Goal: Information Seeking & Learning: Learn about a topic

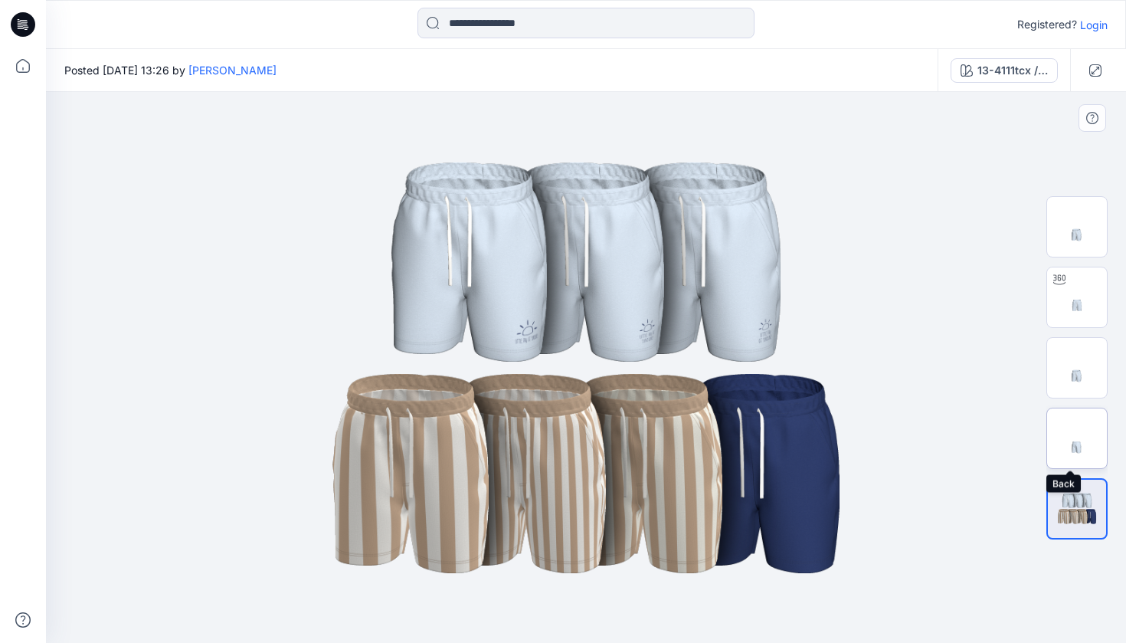
click at [1066, 434] on img at bounding box center [1077, 438] width 60 height 60
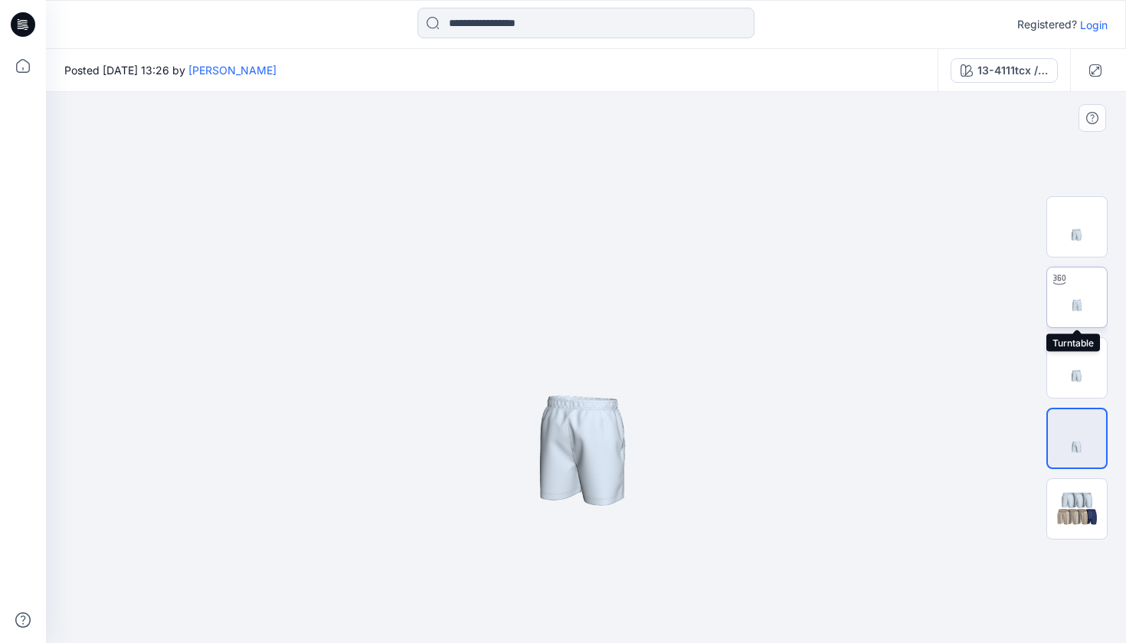
click at [1067, 296] on img at bounding box center [1077, 297] width 60 height 60
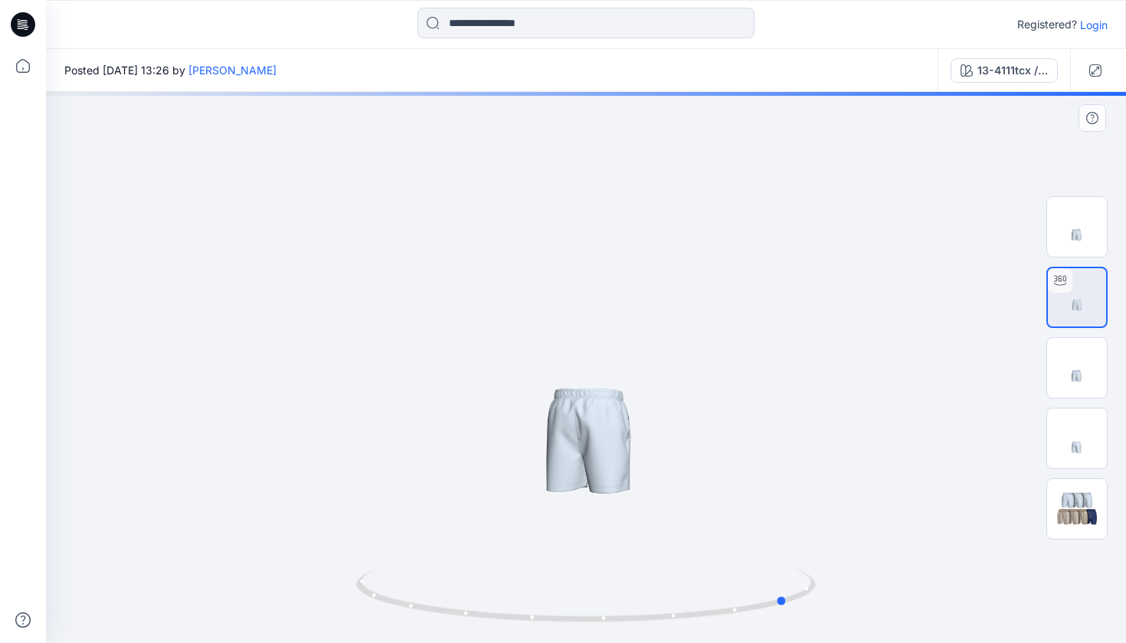
drag, startPoint x: 731, startPoint y: 526, endPoint x: 483, endPoint y: 500, distance: 249.5
click at [468, 500] on div at bounding box center [586, 367] width 1080 height 551
drag, startPoint x: 714, startPoint y: 477, endPoint x: 768, endPoint y: 445, distance: 62.5
click at [768, 445] on div at bounding box center [586, 367] width 1080 height 551
drag, startPoint x: 496, startPoint y: 474, endPoint x: 719, endPoint y: 471, distance: 222.9
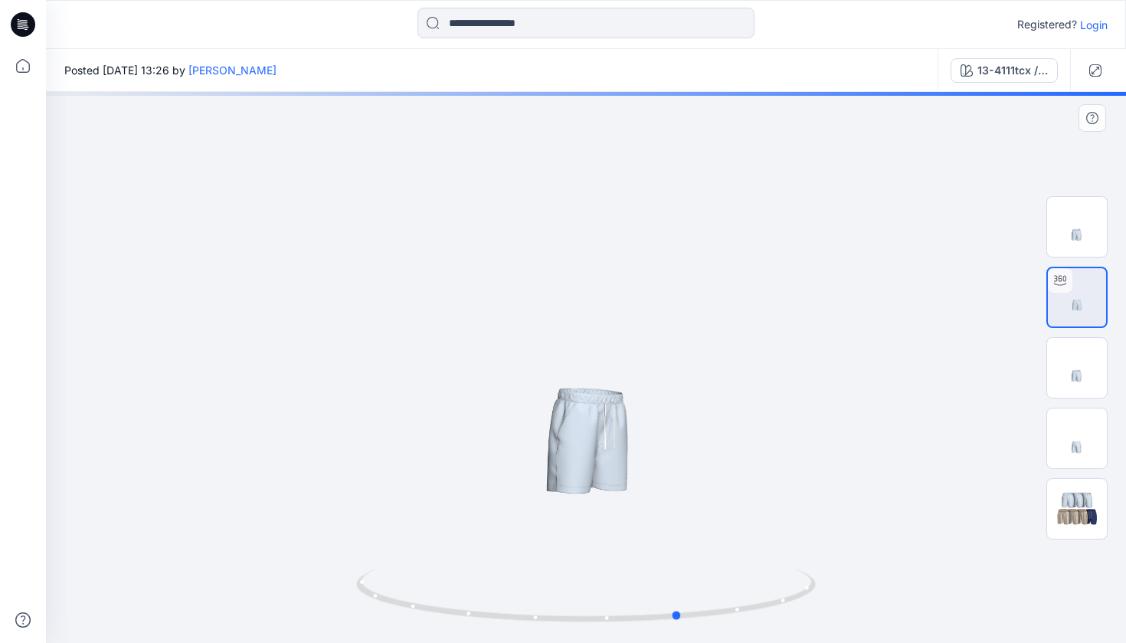
click at [719, 471] on div at bounding box center [586, 367] width 1080 height 551
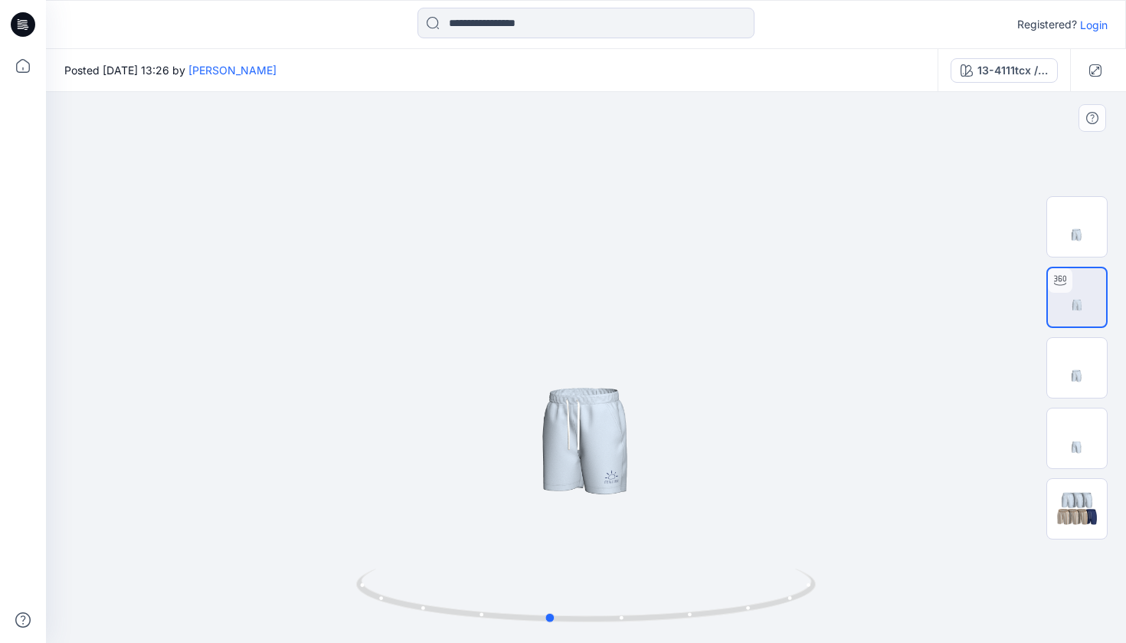
drag, startPoint x: 650, startPoint y: 503, endPoint x: 571, endPoint y: 506, distance: 78.9
click at [571, 506] on div at bounding box center [586, 367] width 1080 height 551
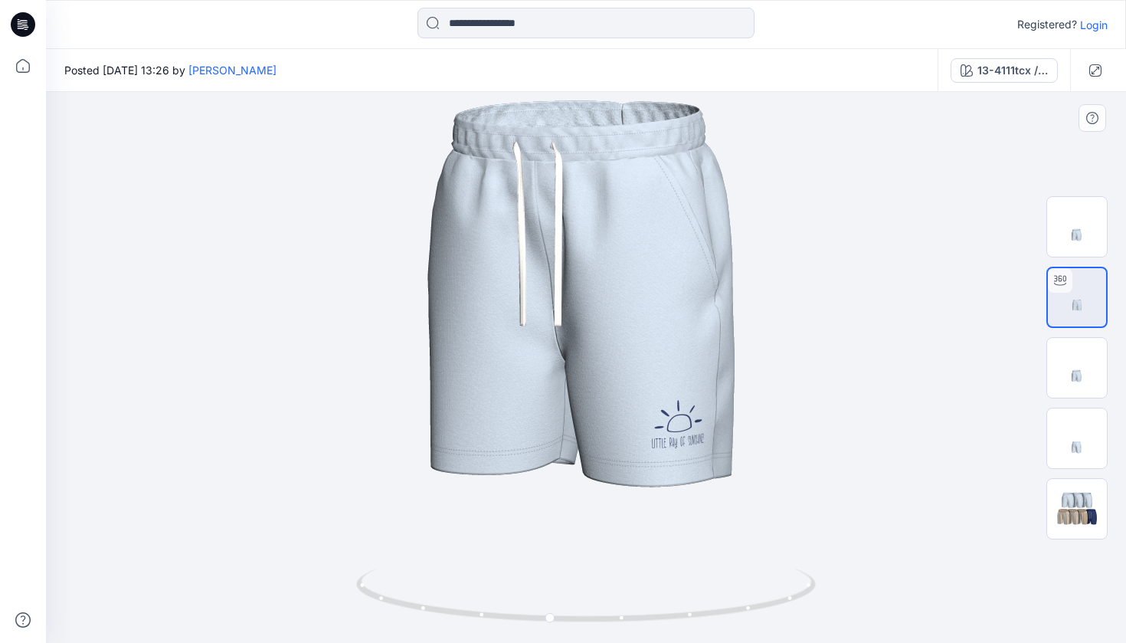
drag, startPoint x: 729, startPoint y: 501, endPoint x: 725, endPoint y: 132, distance: 369.3
click at [725, 136] on img at bounding box center [587, 26] width 2002 height 2002
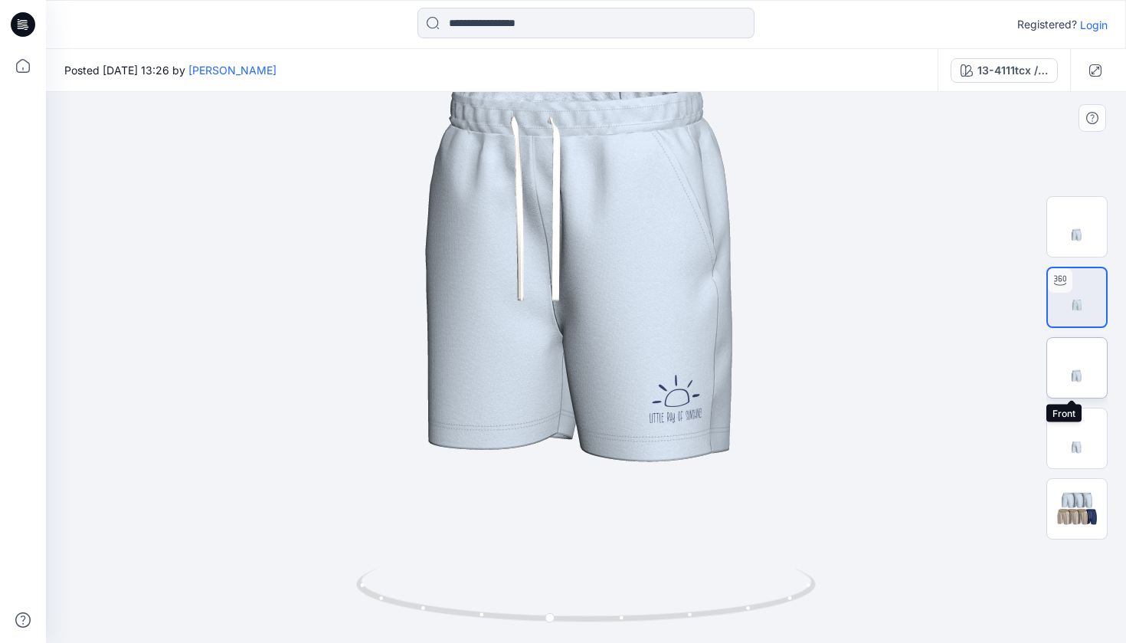
click at [1090, 386] on img at bounding box center [1077, 368] width 60 height 60
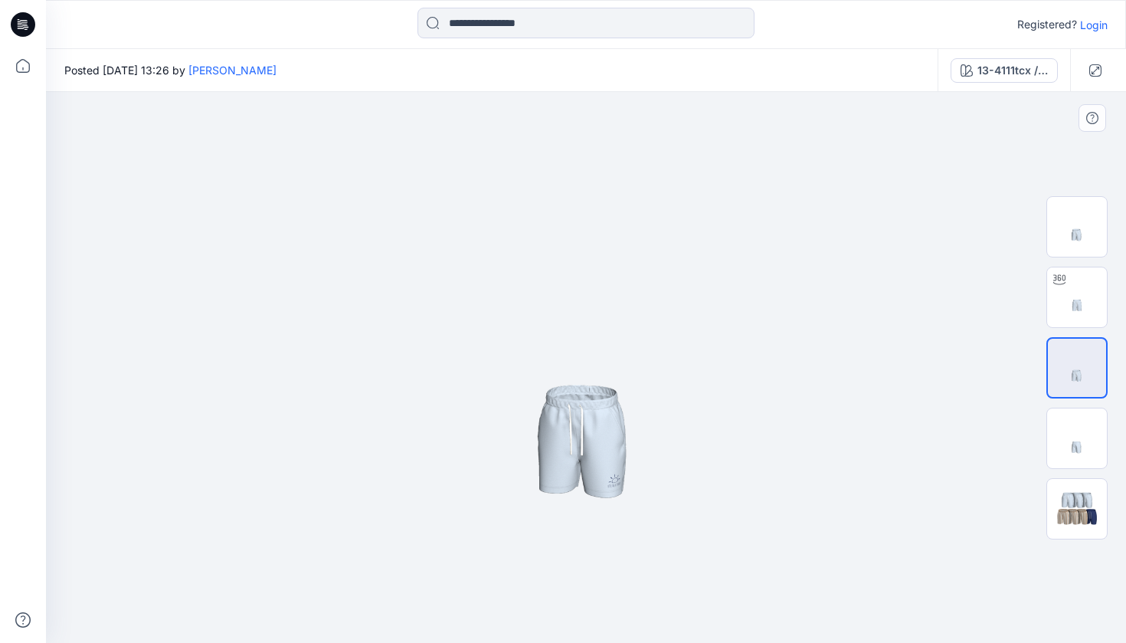
drag, startPoint x: 622, startPoint y: 473, endPoint x: 545, endPoint y: 397, distance: 108.3
click at [542, 385] on img at bounding box center [586, 367] width 551 height 551
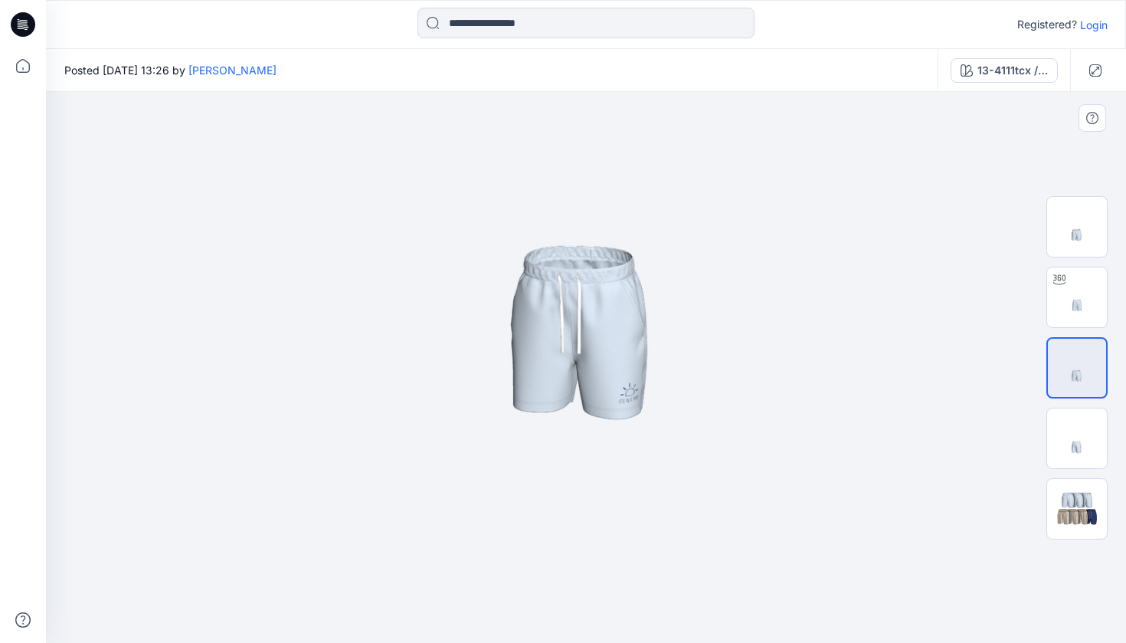
drag, startPoint x: 660, startPoint y: 493, endPoint x: 583, endPoint y: 296, distance: 212.2
click at [527, 173] on img at bounding box center [586, 218] width 849 height 849
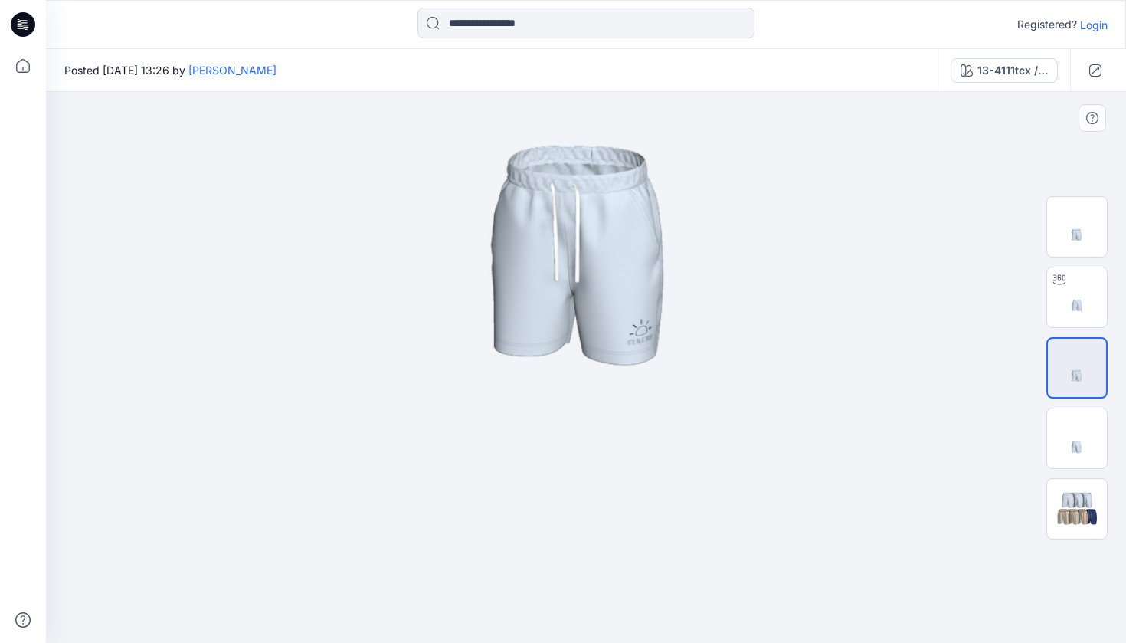
drag, startPoint x: 666, startPoint y: 355, endPoint x: 529, endPoint y: 351, distance: 138.0
click at [529, 351] on img at bounding box center [586, 111] width 1072 height 1072
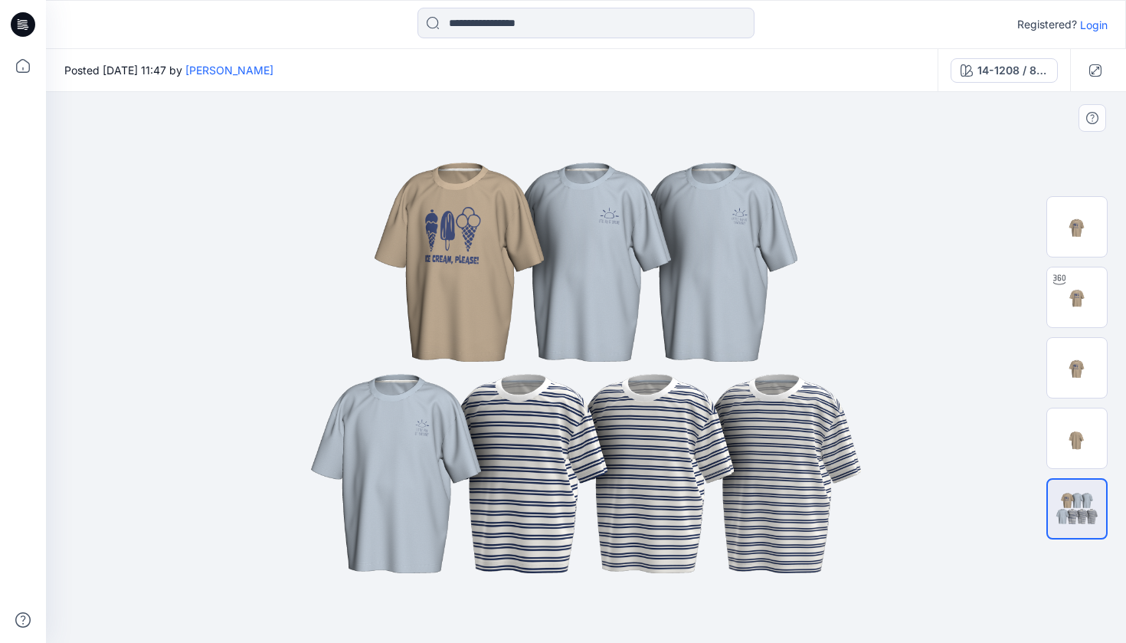
click at [587, 218] on img at bounding box center [586, 368] width 766 height 460
click at [608, 209] on img at bounding box center [586, 368] width 766 height 460
click at [631, 234] on img at bounding box center [586, 368] width 766 height 460
click at [618, 215] on img at bounding box center [586, 368] width 766 height 460
click at [1064, 295] on img at bounding box center [1077, 297] width 60 height 60
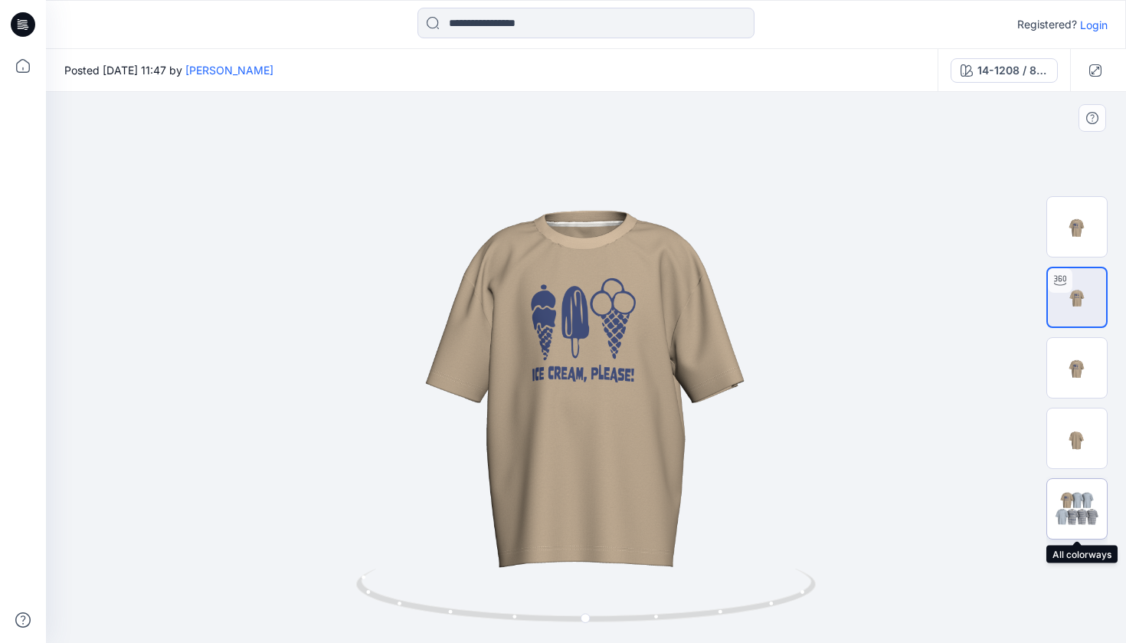
click at [1066, 510] on img at bounding box center [1077, 508] width 60 height 36
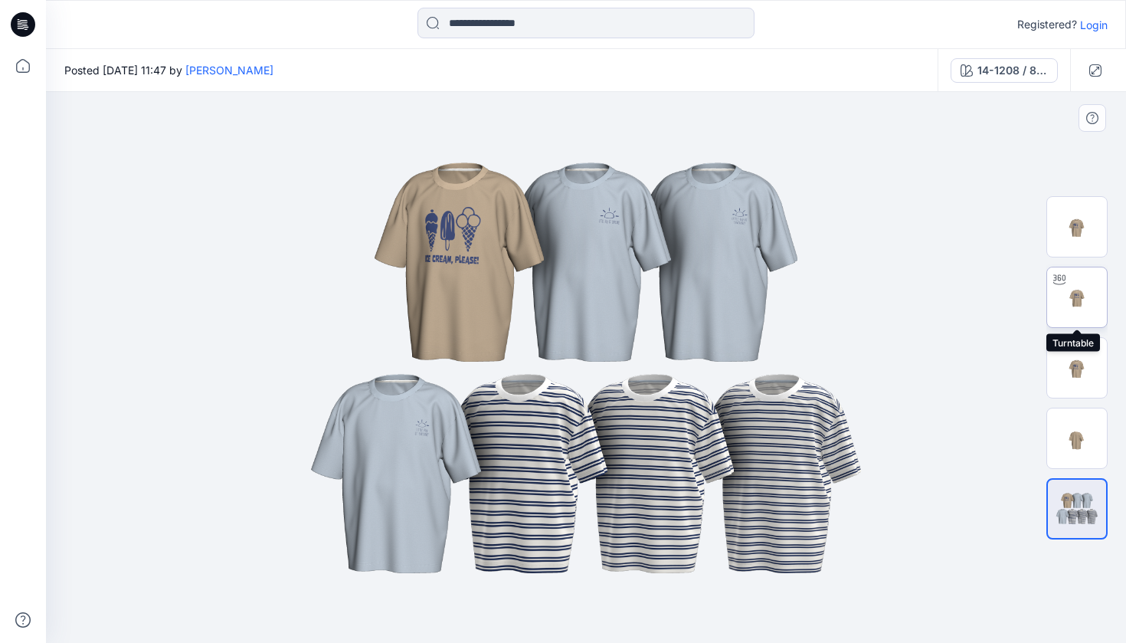
click at [1072, 291] on img at bounding box center [1077, 297] width 60 height 60
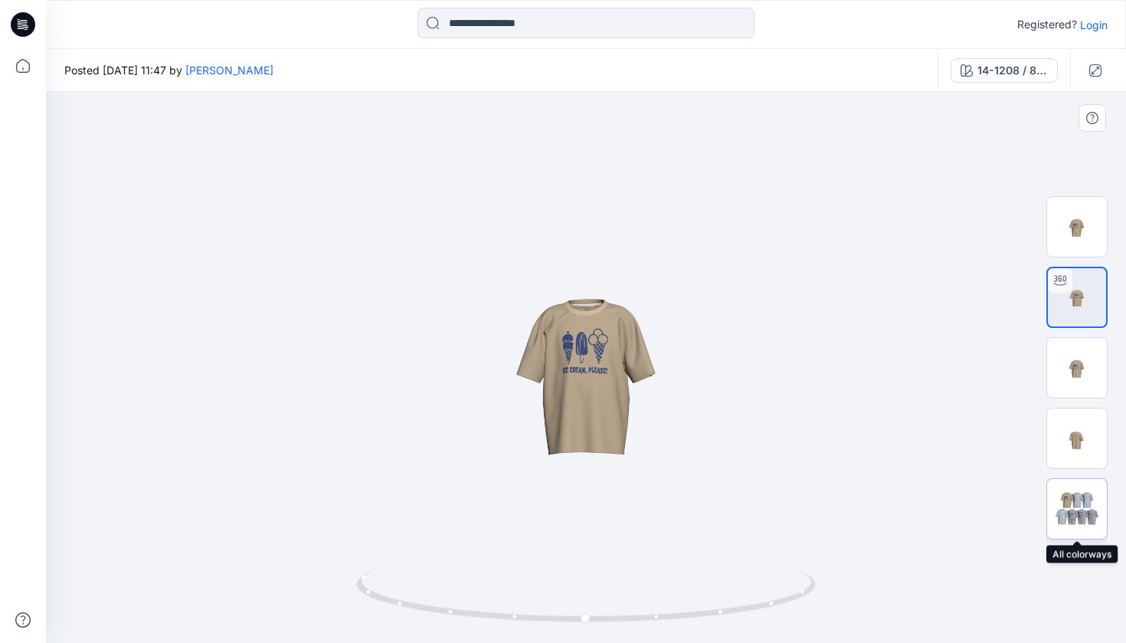
click at [1084, 506] on img at bounding box center [1077, 508] width 60 height 36
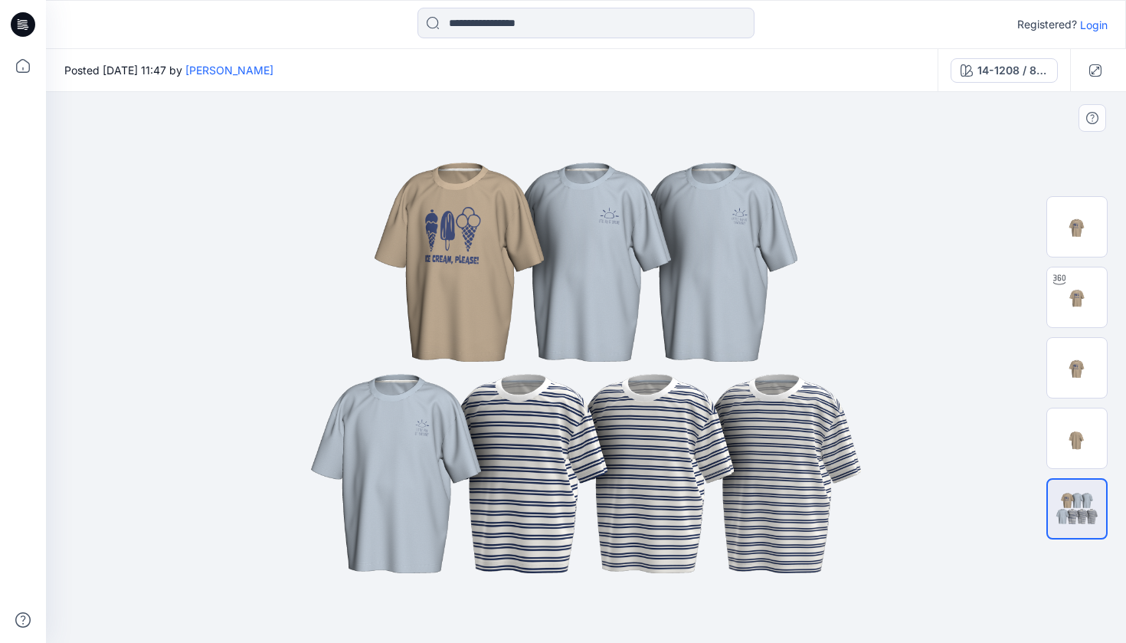
click at [614, 289] on img at bounding box center [586, 368] width 766 height 460
